Goal: Check status: Check status

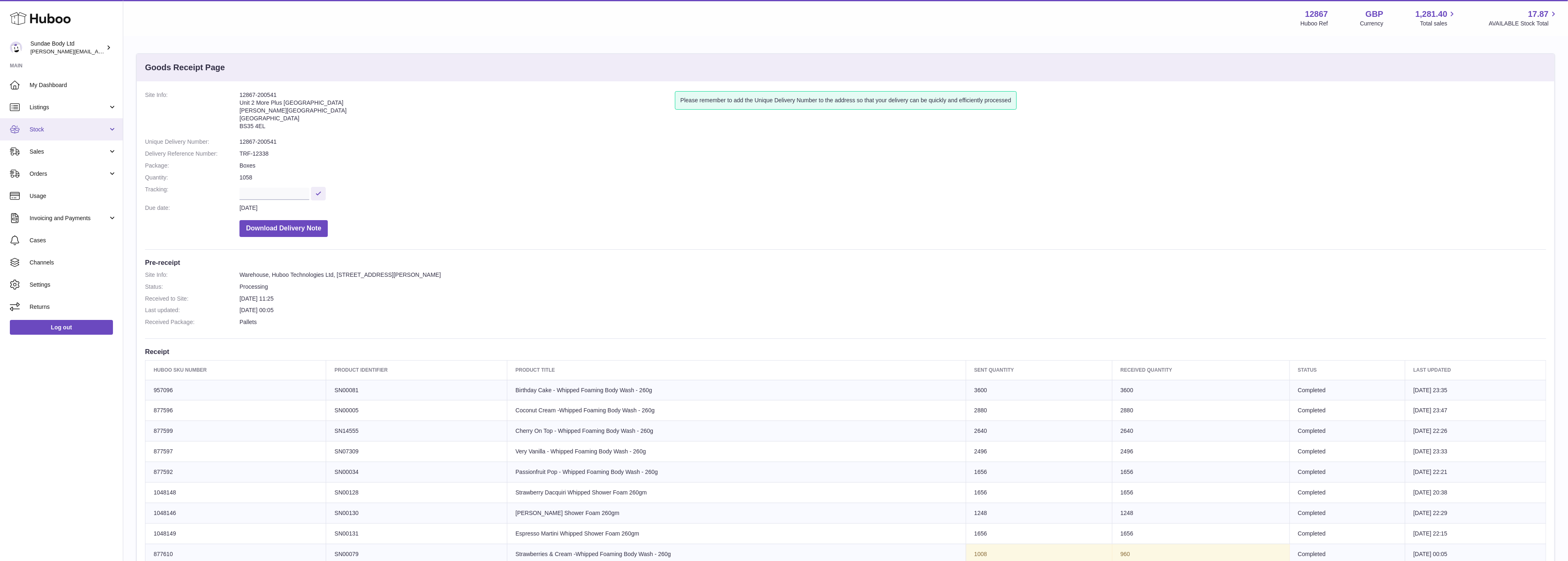
click at [45, 131] on span "Stock" at bounding box center [69, 129] width 78 height 8
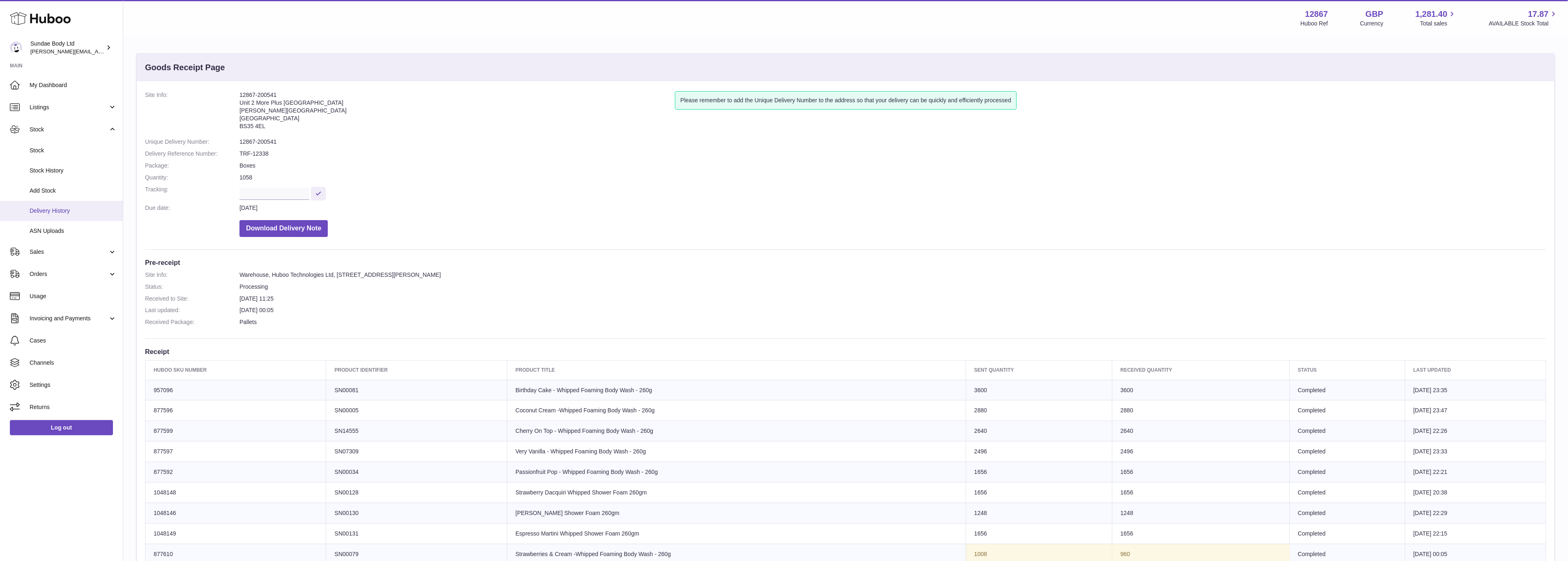
click at [51, 211] on span "Delivery History" at bounding box center [73, 211] width 87 height 8
click at [51, 207] on span "Delivery History" at bounding box center [73, 211] width 87 height 8
click at [67, 210] on span "Delivery History" at bounding box center [73, 211] width 87 height 8
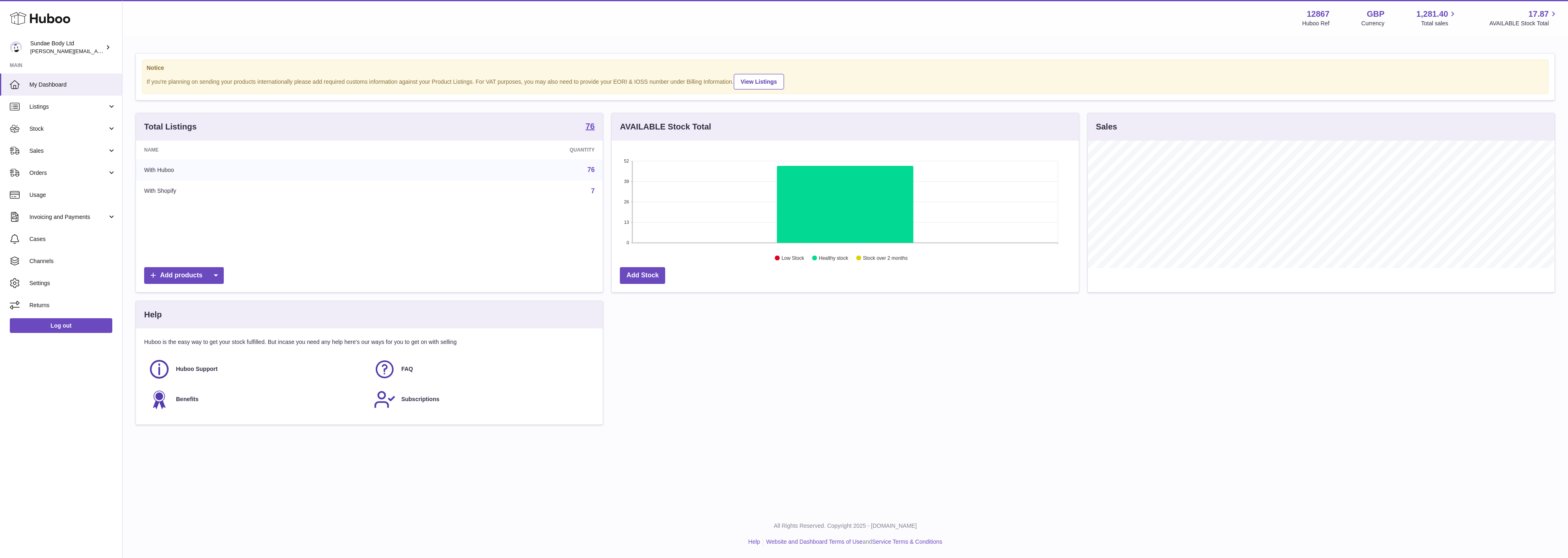
scroll to position [127, 466]
click at [43, 128] on span "Stock" at bounding box center [68, 129] width 78 height 8
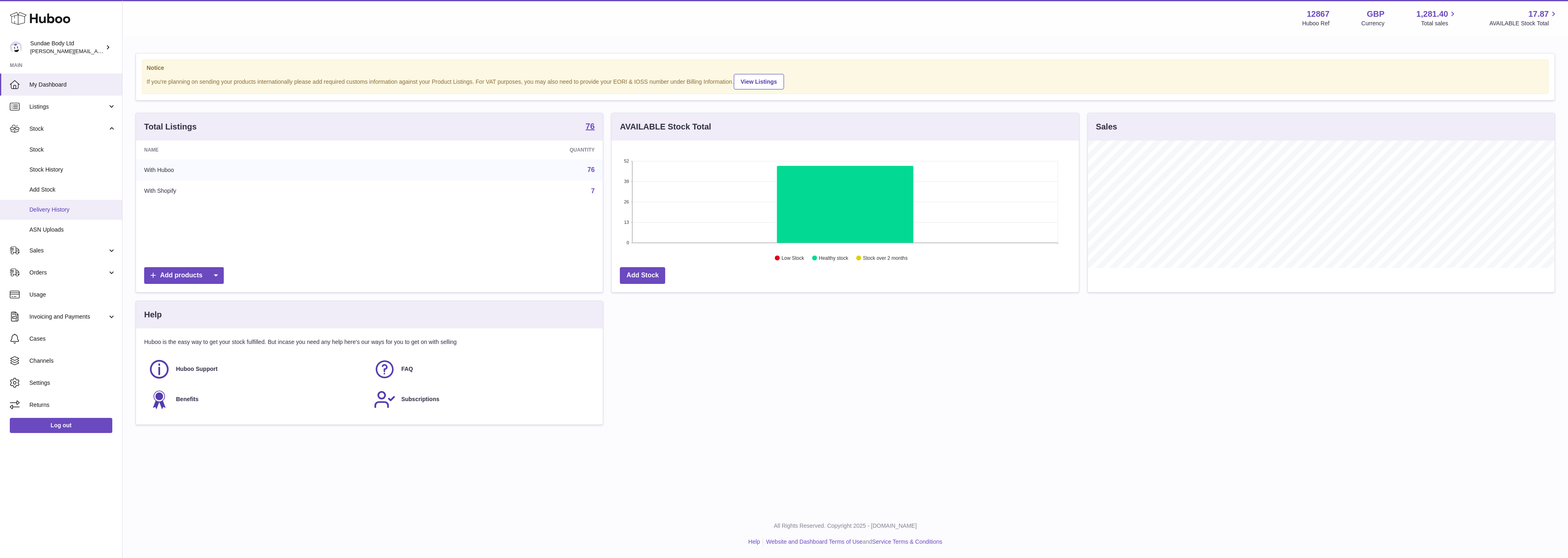
click at [47, 207] on span "Delivery History" at bounding box center [72, 210] width 86 height 8
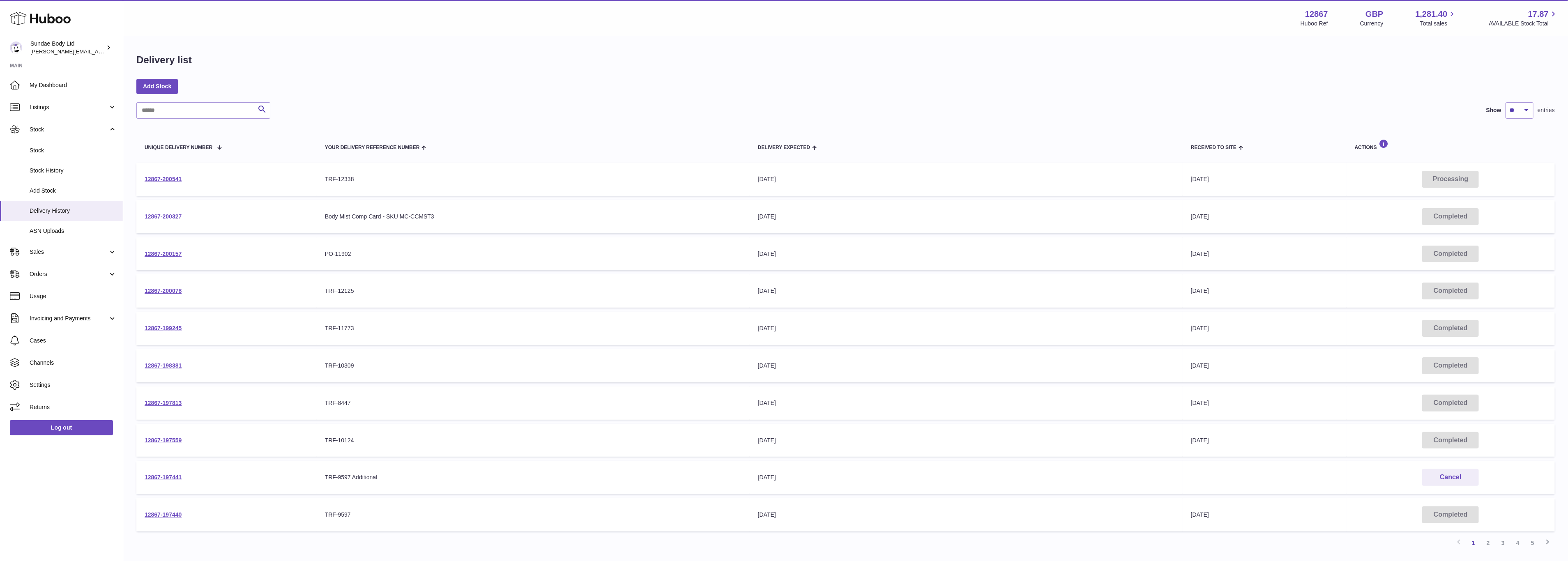
click at [167, 213] on link "12867-200327" at bounding box center [163, 216] width 37 height 7
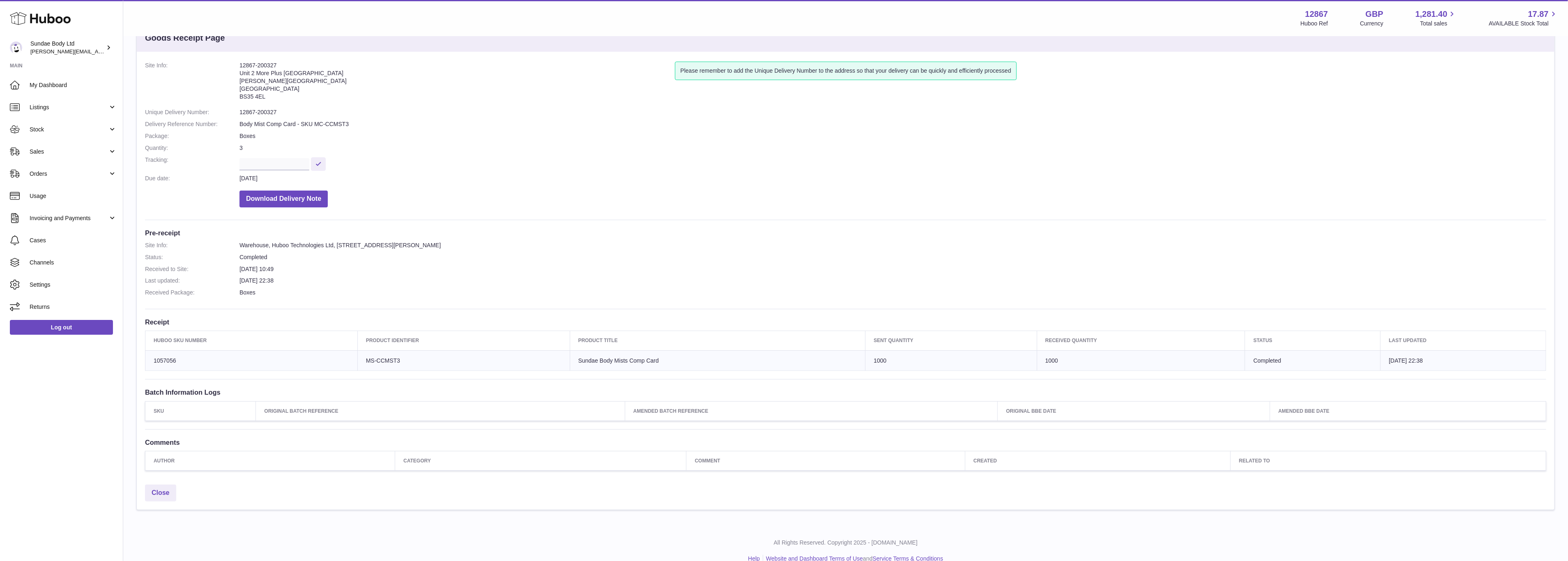
scroll to position [45, 0]
